Goal: Complete application form

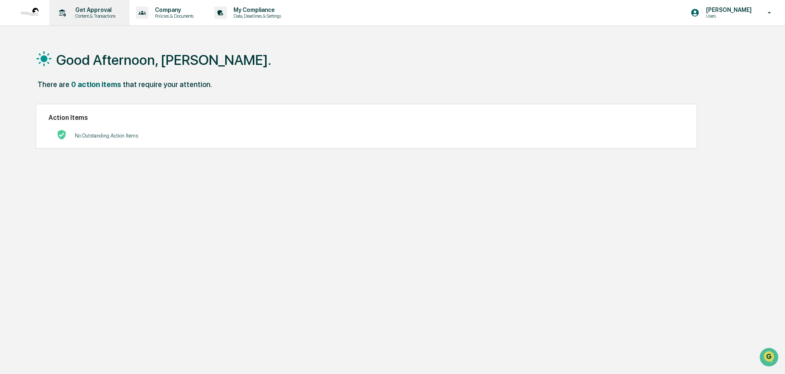
click at [78, 14] on p "Content & Transactions" at bounding box center [94, 16] width 51 height 6
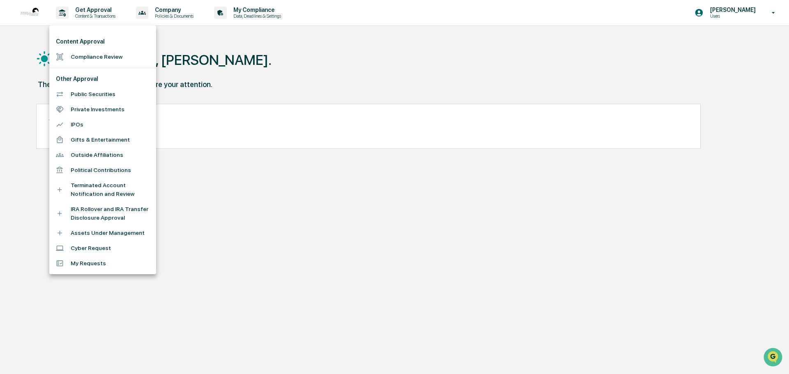
click at [84, 56] on li "Compliance Review" at bounding box center [102, 56] width 107 height 15
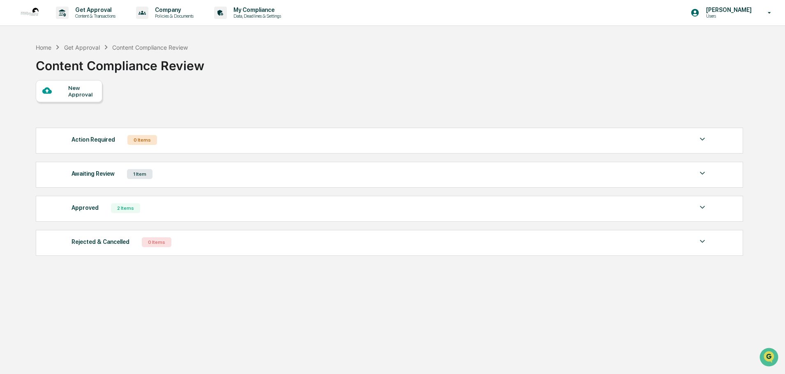
click at [92, 100] on div "New Approval" at bounding box center [69, 91] width 67 height 22
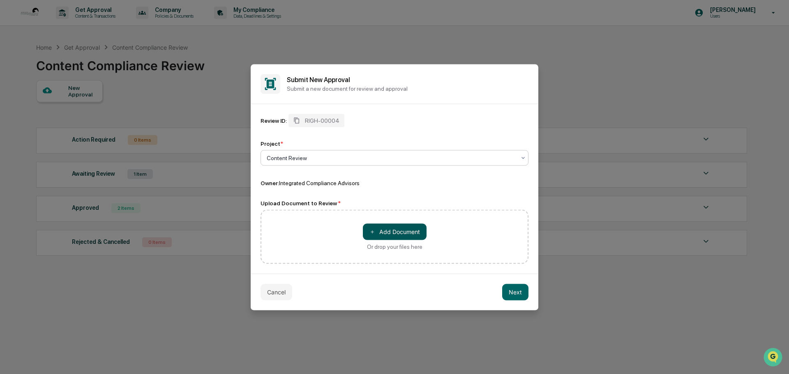
click at [386, 229] on button "＋ Add Document" at bounding box center [395, 232] width 64 height 16
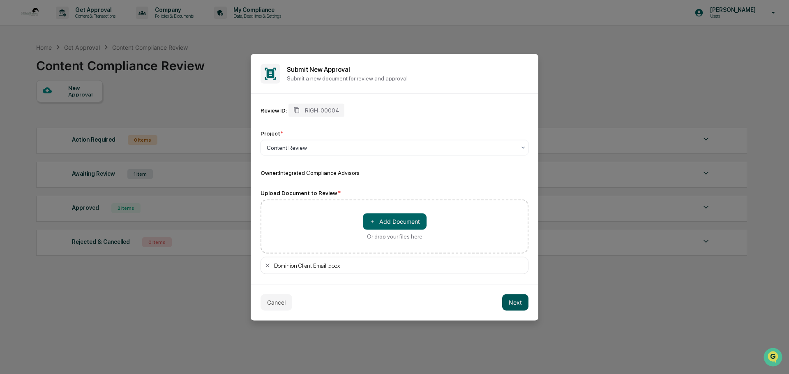
click at [523, 301] on button "Next" at bounding box center [515, 302] width 26 height 16
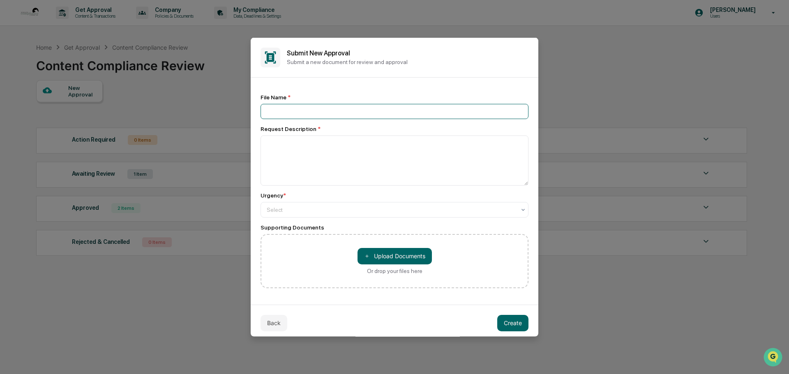
click at [307, 113] on input at bounding box center [395, 111] width 268 height 15
type input "*"
type input "**********"
click at [291, 153] on textarea at bounding box center [395, 160] width 268 height 50
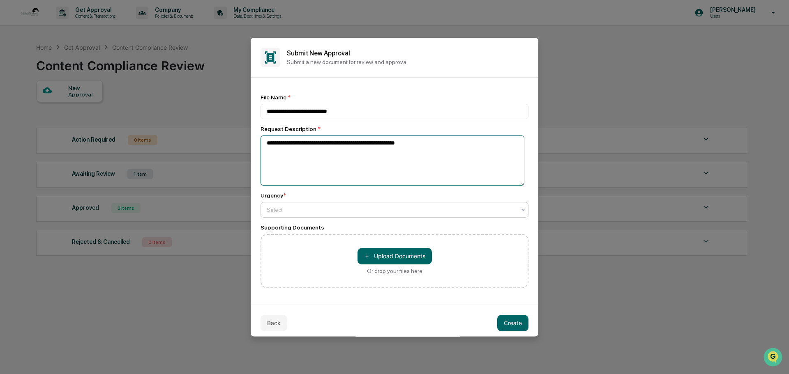
type textarea "**********"
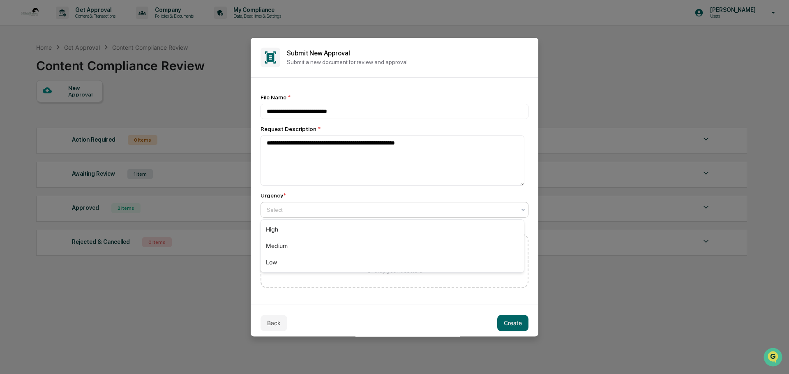
click at [280, 208] on div at bounding box center [391, 210] width 249 height 8
click at [288, 245] on div "Medium" at bounding box center [392, 246] width 263 height 16
click at [358, 257] on button "＋ Upload Documents" at bounding box center [395, 256] width 74 height 16
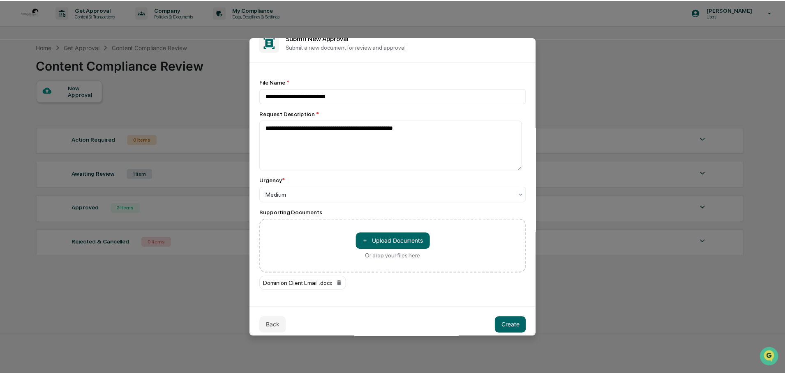
scroll to position [22, 0]
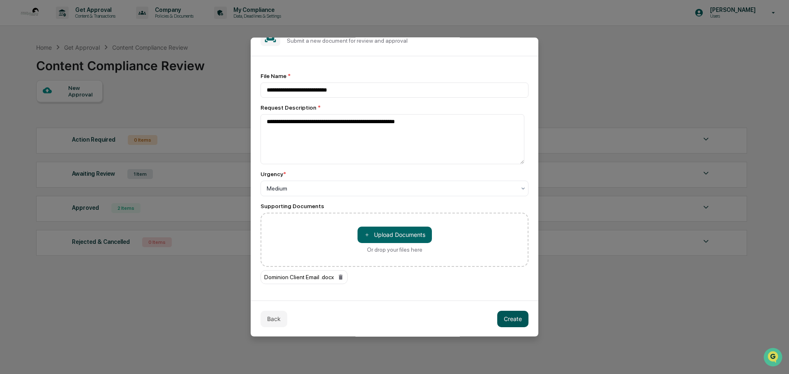
click at [507, 319] on button "Create" at bounding box center [512, 319] width 31 height 16
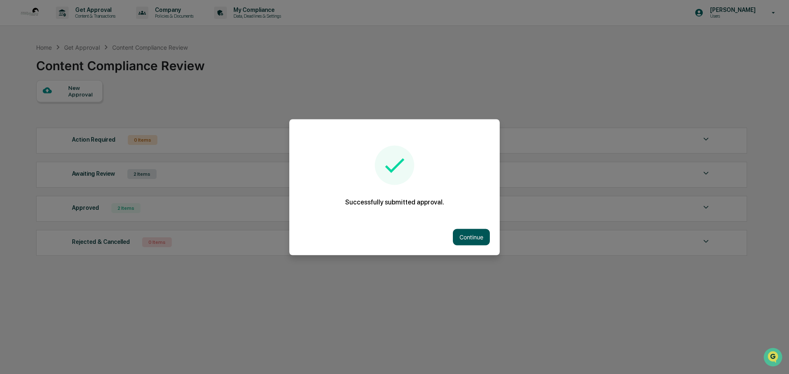
click at [472, 236] on button "Continue" at bounding box center [471, 237] width 37 height 16
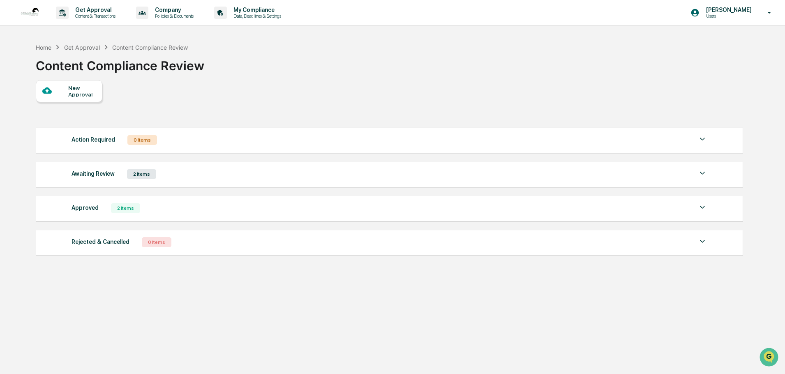
click at [83, 97] on div "New Approval" at bounding box center [82, 91] width 28 height 13
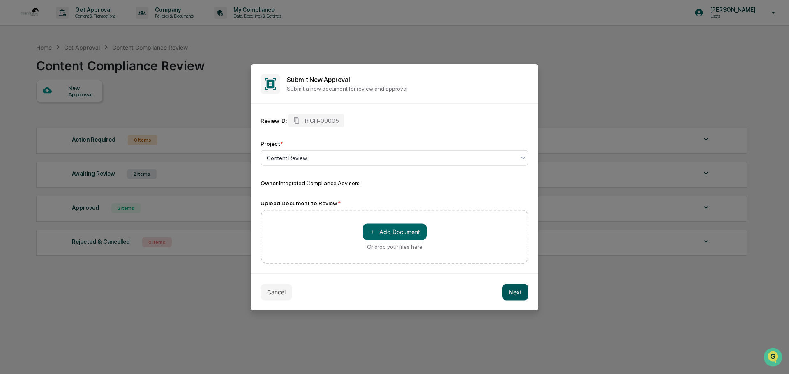
click at [503, 285] on div "Cancel Next" at bounding box center [395, 292] width 288 height 37
click at [509, 290] on button "Next" at bounding box center [515, 292] width 26 height 16
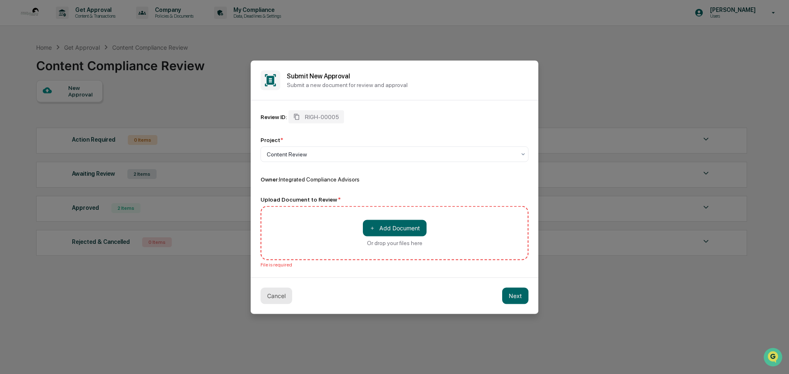
click at [270, 296] on button "Cancel" at bounding box center [277, 296] width 32 height 16
